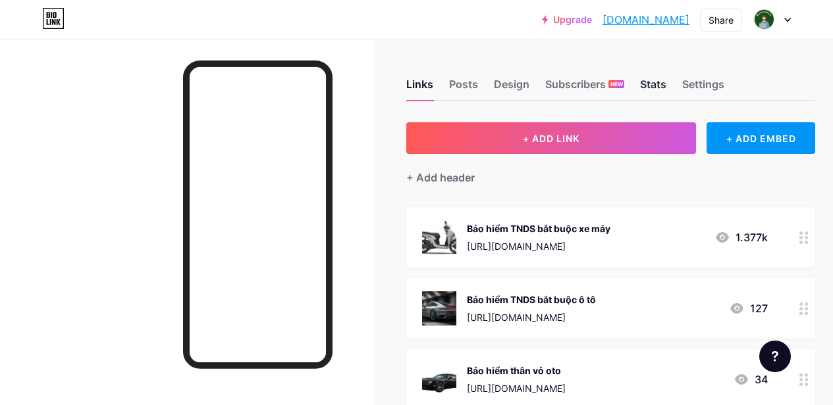
click at [651, 84] on div "Stats" at bounding box center [653, 88] width 26 height 24
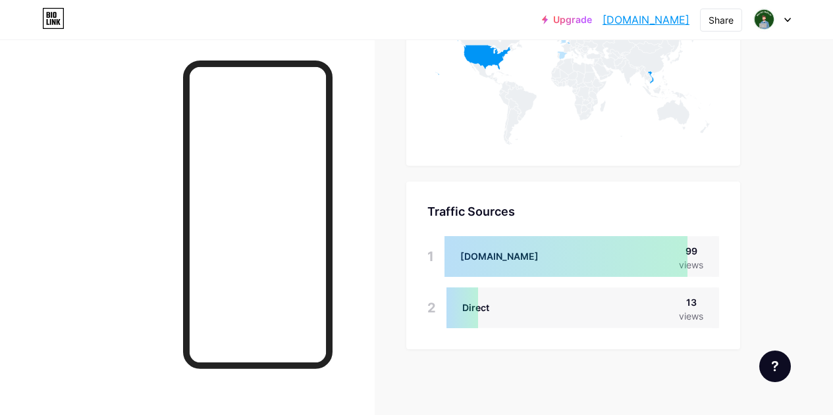
scroll to position [646, 0]
